Goal: Check status

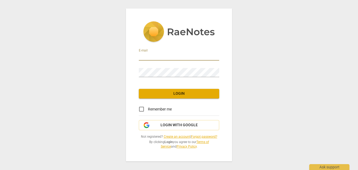
click at [154, 53] on input "email" at bounding box center [179, 57] width 80 height 8
type input "[PERSON_NAME][EMAIL_ADDRESS][DOMAIN_NAME]"
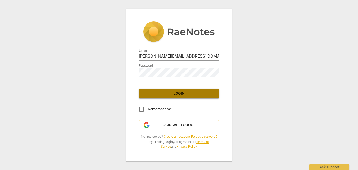
click at [173, 91] on span "Login" at bounding box center [179, 93] width 72 height 5
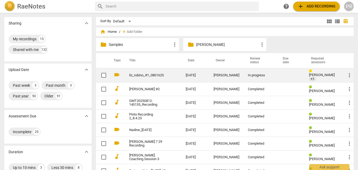
click at [151, 74] on link "liz_rubino_#1_0801625" at bounding box center [147, 76] width 37 height 4
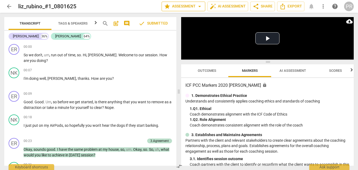
click at [164, 7] on span "star Assessment arrow_drop_down" at bounding box center [183, 6] width 39 height 6
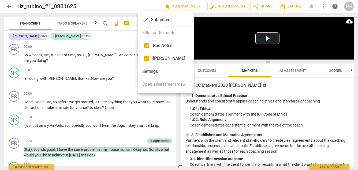
click at [157, 18] on div "check Submitted" at bounding box center [166, 19] width 56 height 13
click at [91, 22] on div at bounding box center [179, 85] width 358 height 170
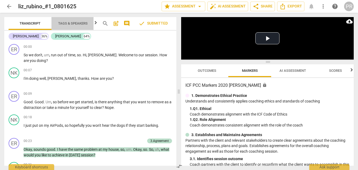
click at [83, 22] on span "Tags & Speakers" at bounding box center [72, 23] width 29 height 4
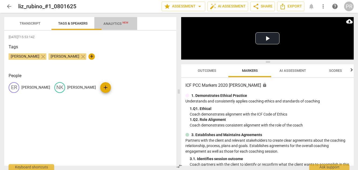
click at [127, 23] on span "Analytics New" at bounding box center [115, 24] width 25 height 4
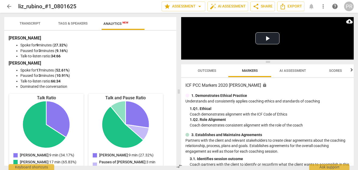
click at [27, 24] on span "Transcript" at bounding box center [30, 23] width 21 height 4
